Goal: Use online tool/utility: Utilize a website feature to perform a specific function

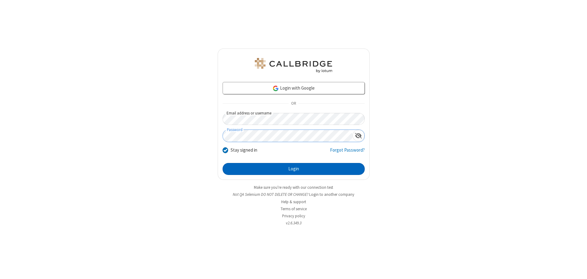
click at [294, 169] on button "Login" at bounding box center [294, 169] width 142 height 12
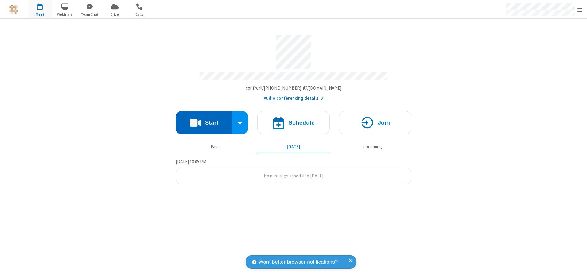
click at [204, 120] on button "Start" at bounding box center [204, 122] width 57 height 23
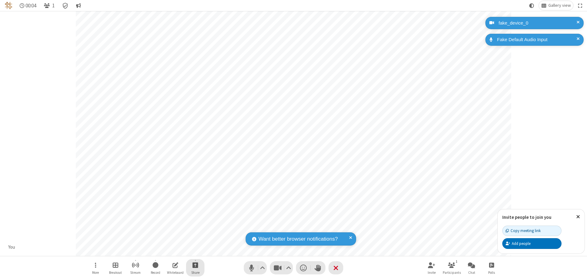
click at [195, 265] on span "Start sharing" at bounding box center [196, 265] width 6 height 8
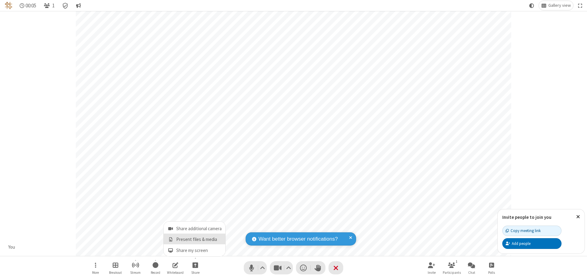
click at [170, 239] on span "Present files & media" at bounding box center [170, 239] width 7 height 5
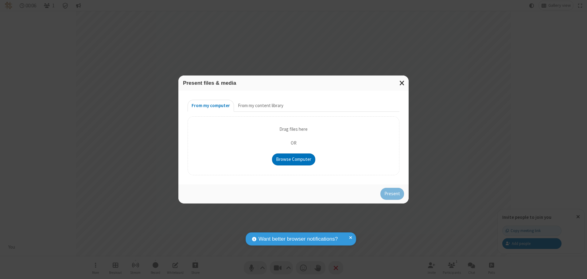
type input "C:\fakepath\doc_test.docx"
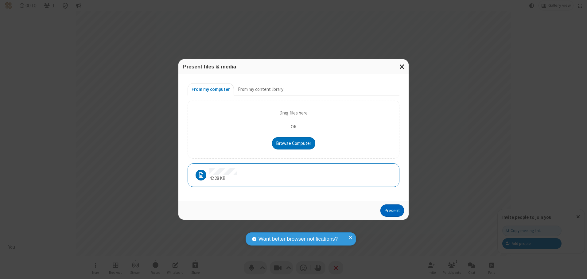
click at [393, 210] on button "Present" at bounding box center [392, 210] width 24 height 12
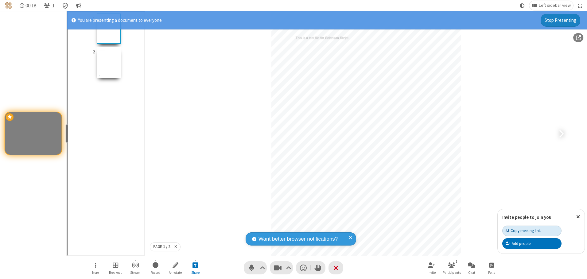
click at [532, 231] on div "Copy meeting link" at bounding box center [523, 231] width 35 height 6
